Goal: Transaction & Acquisition: Purchase product/service

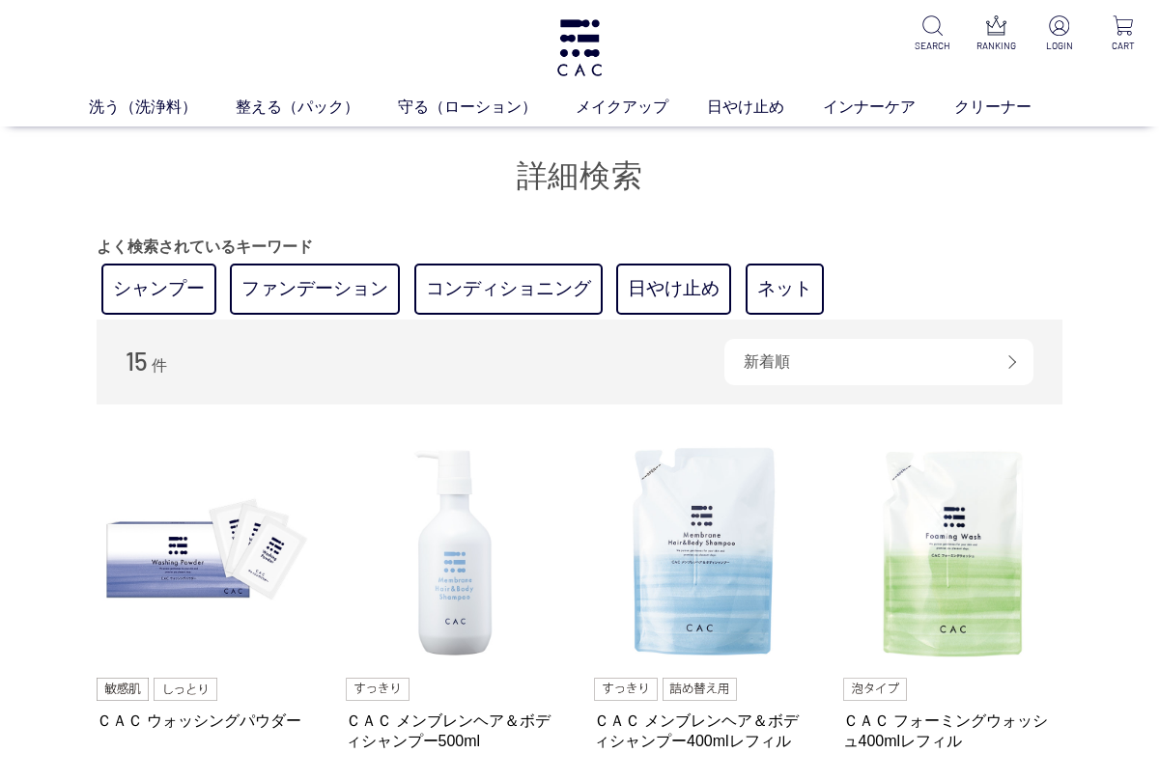
click at [330, 289] on link "ファンデーション" at bounding box center [315, 289] width 170 height 51
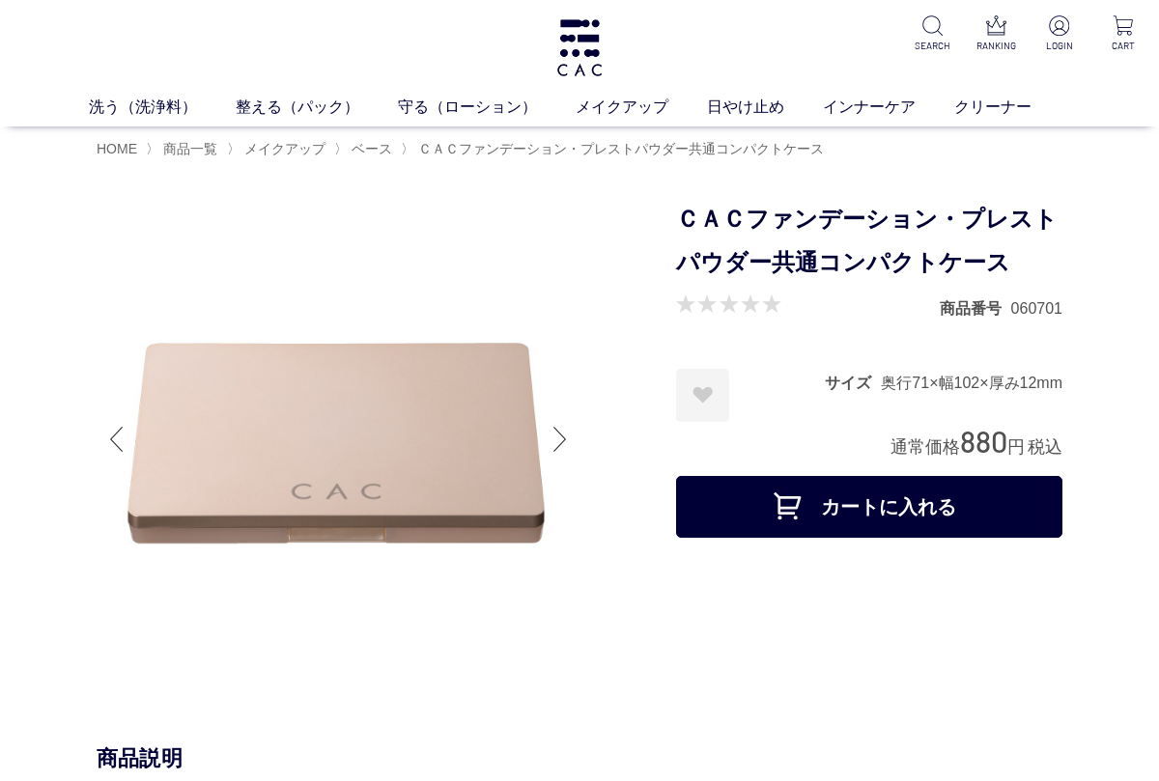
click at [585, 454] on div at bounding box center [387, 442] width 580 height 489
click at [562, 455] on div at bounding box center [560, 439] width 39 height 77
click at [561, 439] on div at bounding box center [560, 439] width 39 height 77
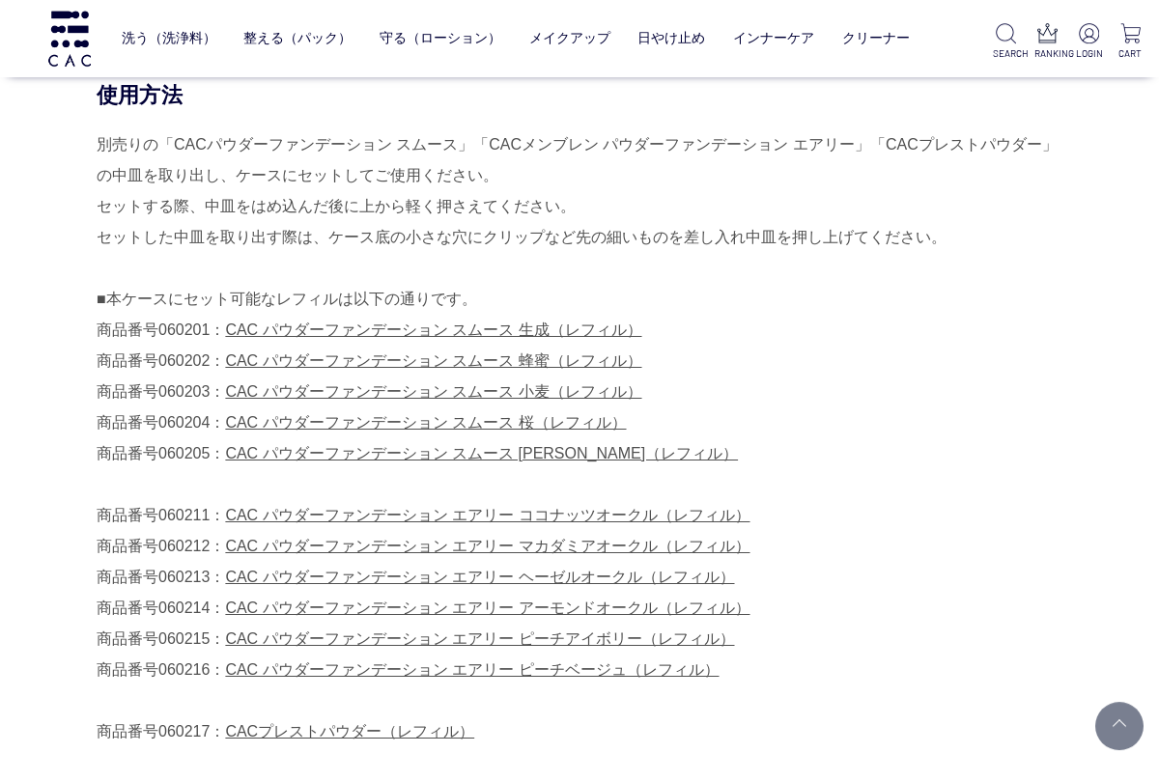
scroll to position [868, 0]
click at [266, 323] on link "CAC パウダーファンデーション スムース 生成（レフィル）" at bounding box center [433, 330] width 416 height 16
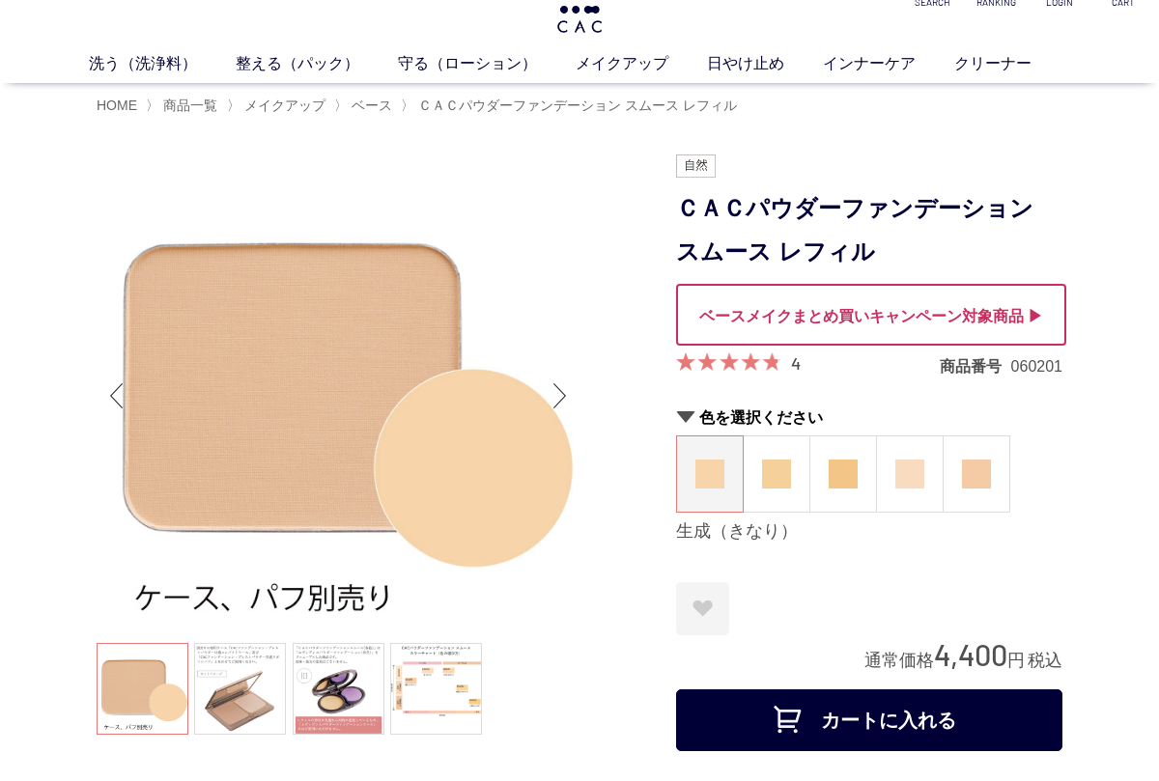
scroll to position [43, 0]
click at [229, 676] on link at bounding box center [240, 689] width 92 height 92
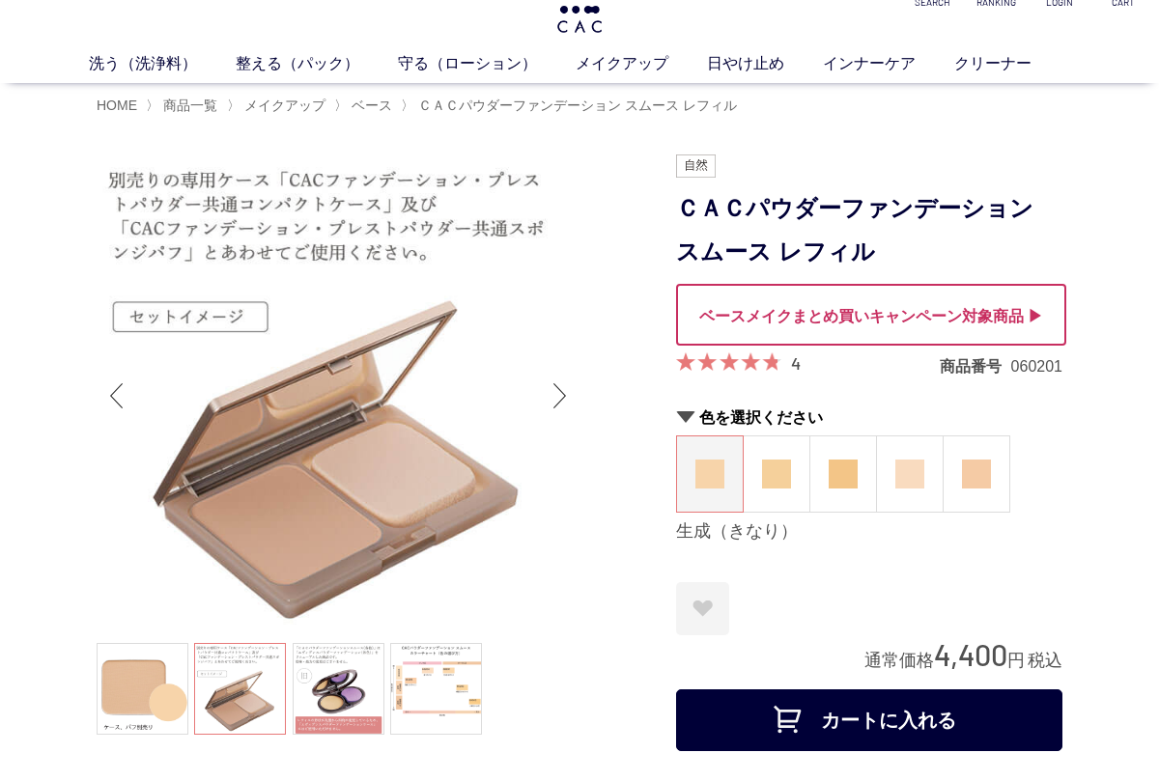
click at [338, 678] on link at bounding box center [339, 689] width 92 height 92
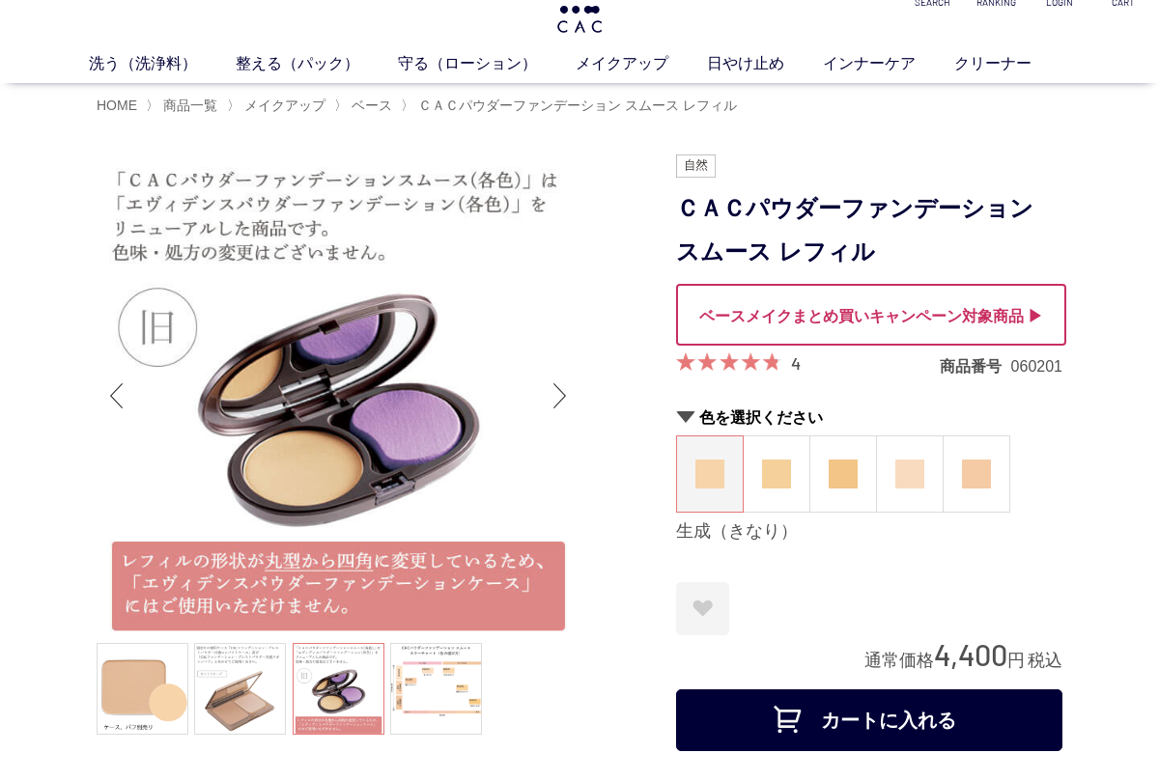
click at [439, 677] on link at bounding box center [436, 689] width 92 height 92
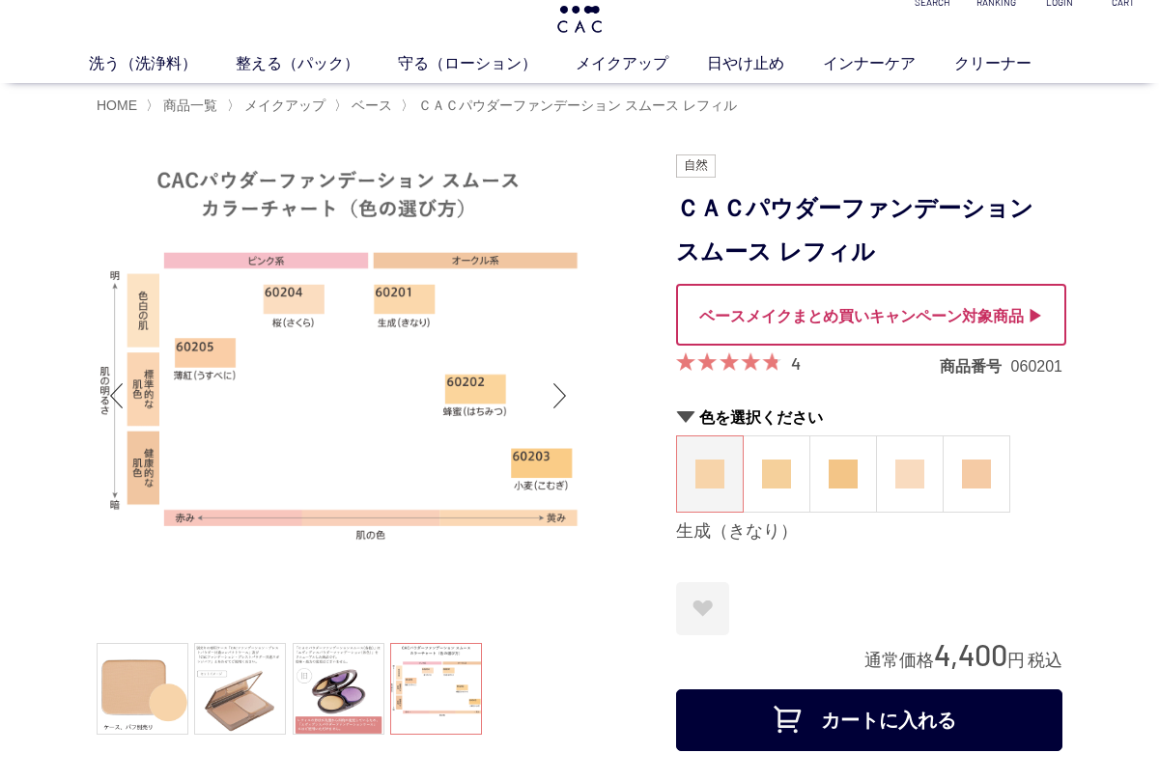
click at [97, 683] on link at bounding box center [143, 689] width 92 height 92
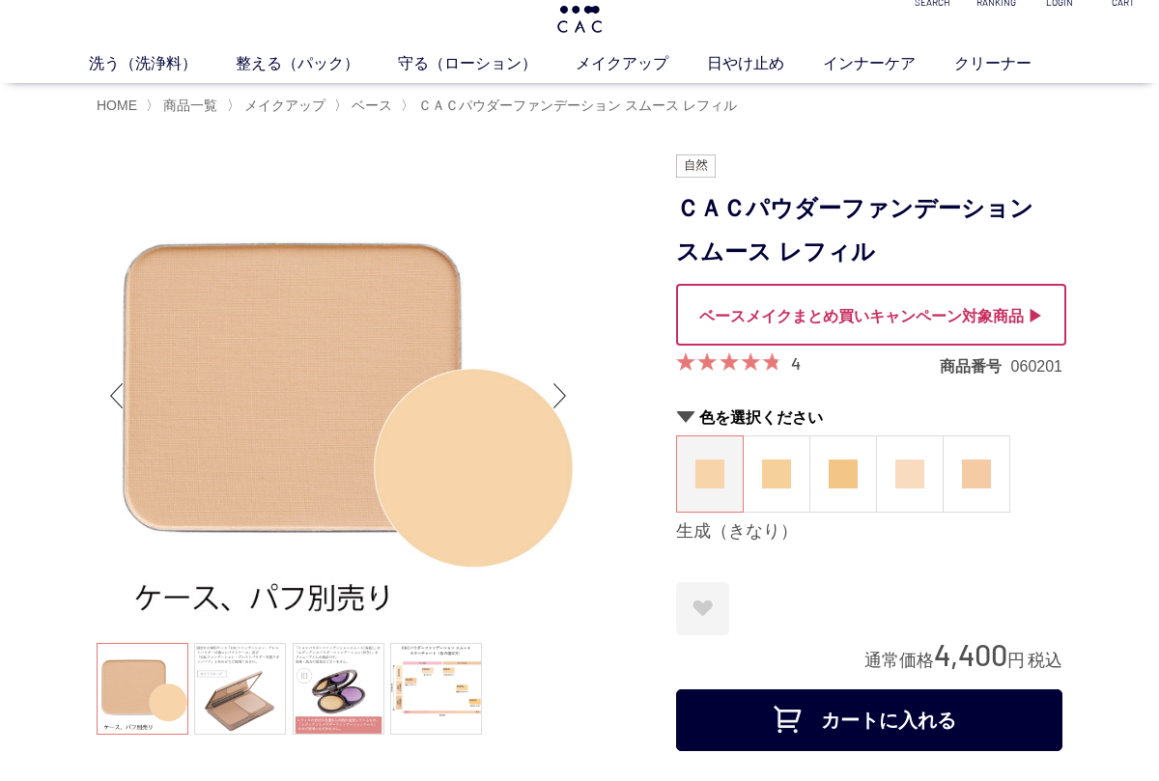
click at [243, 700] on link at bounding box center [240, 689] width 92 height 92
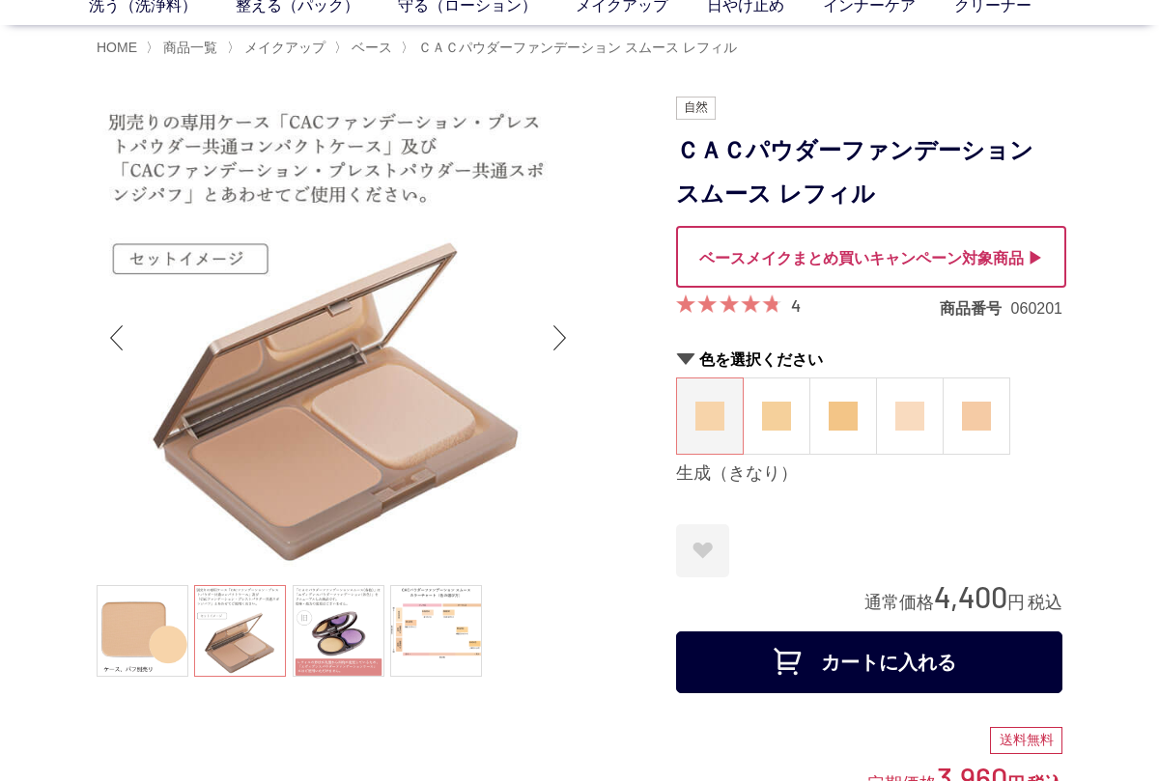
scroll to position [0, 0]
